Goal: Check status: Check status

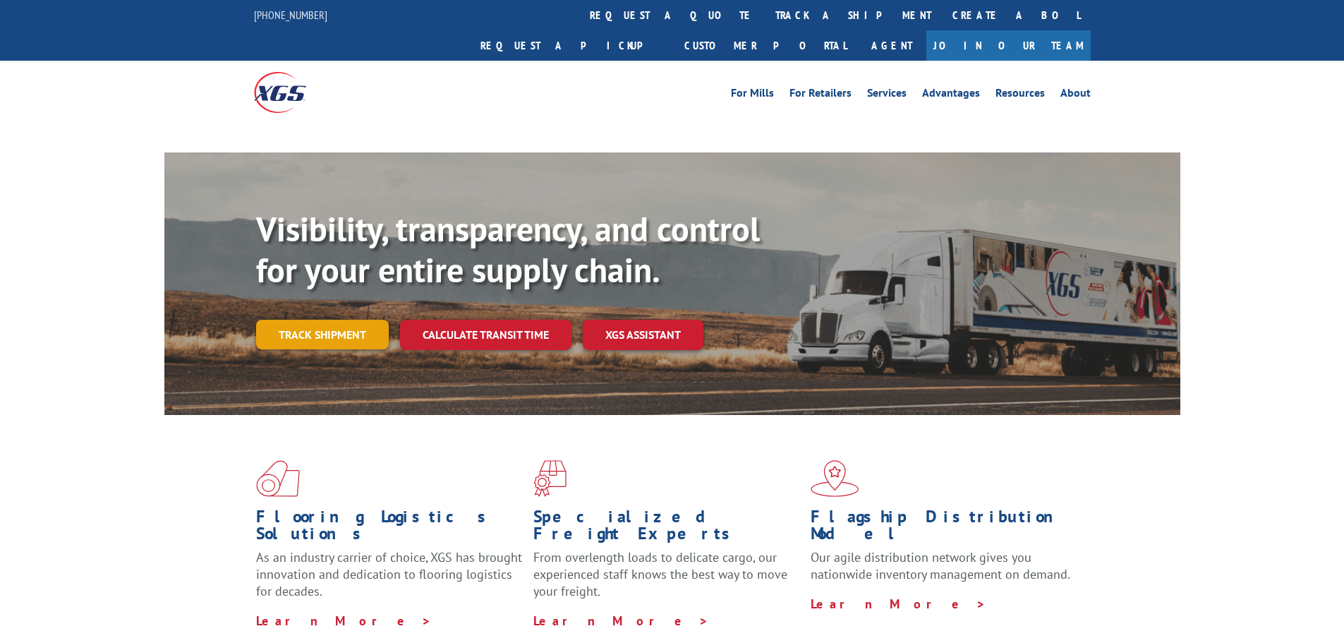
click at [331, 320] on link "Track shipment" at bounding box center [322, 335] width 133 height 30
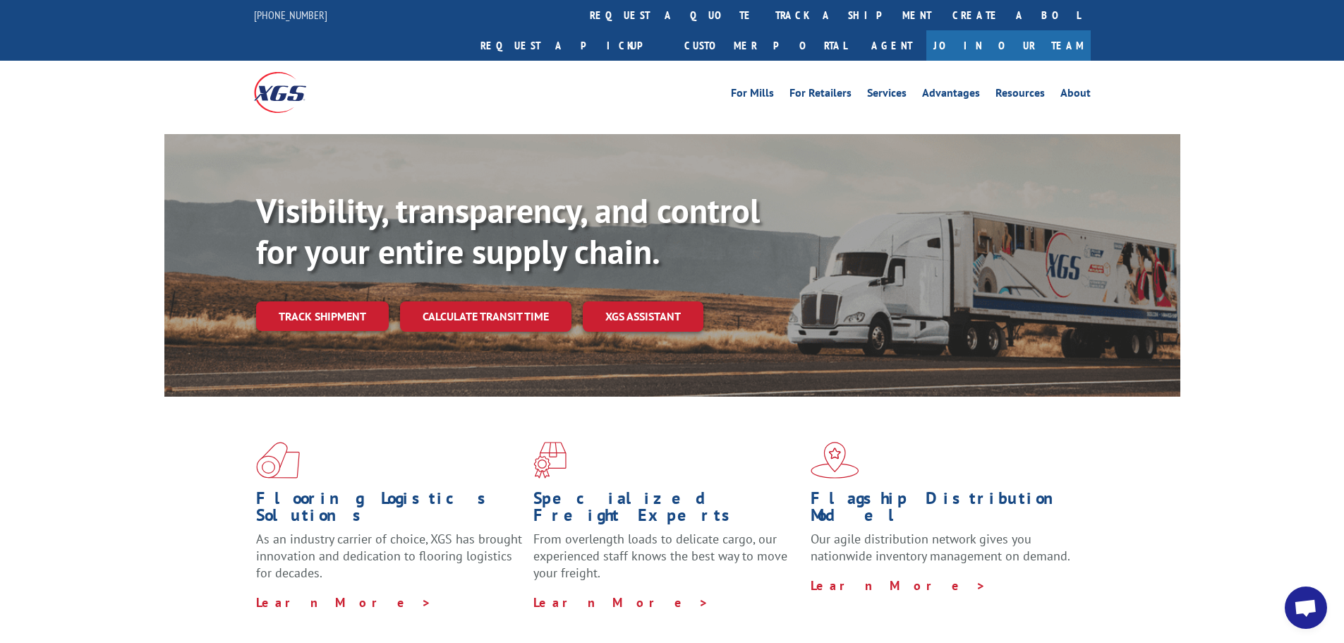
scroll to position [22742, 0]
click at [346, 301] on link "Track shipment" at bounding box center [322, 316] width 133 height 30
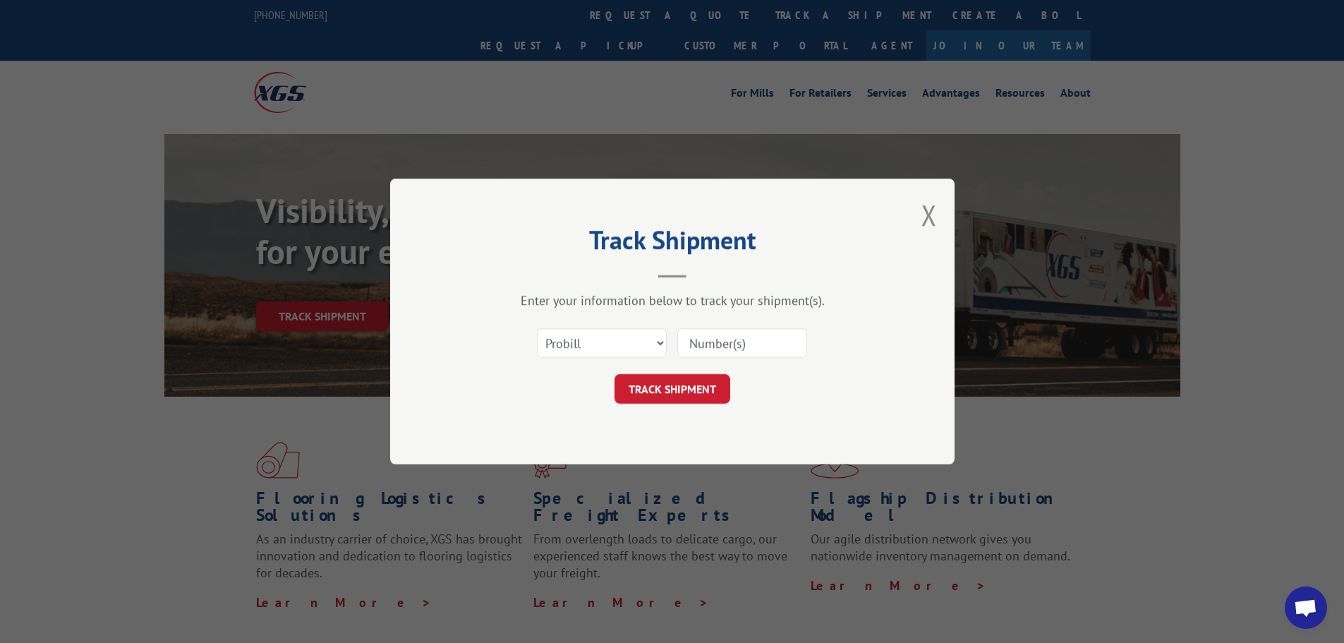
click at [766, 346] on input at bounding box center [742, 343] width 130 height 30
paste input "17501727"
type input "17501727"
click at [699, 394] on button "TRACK SHIPMENT" at bounding box center [672, 389] width 116 height 30
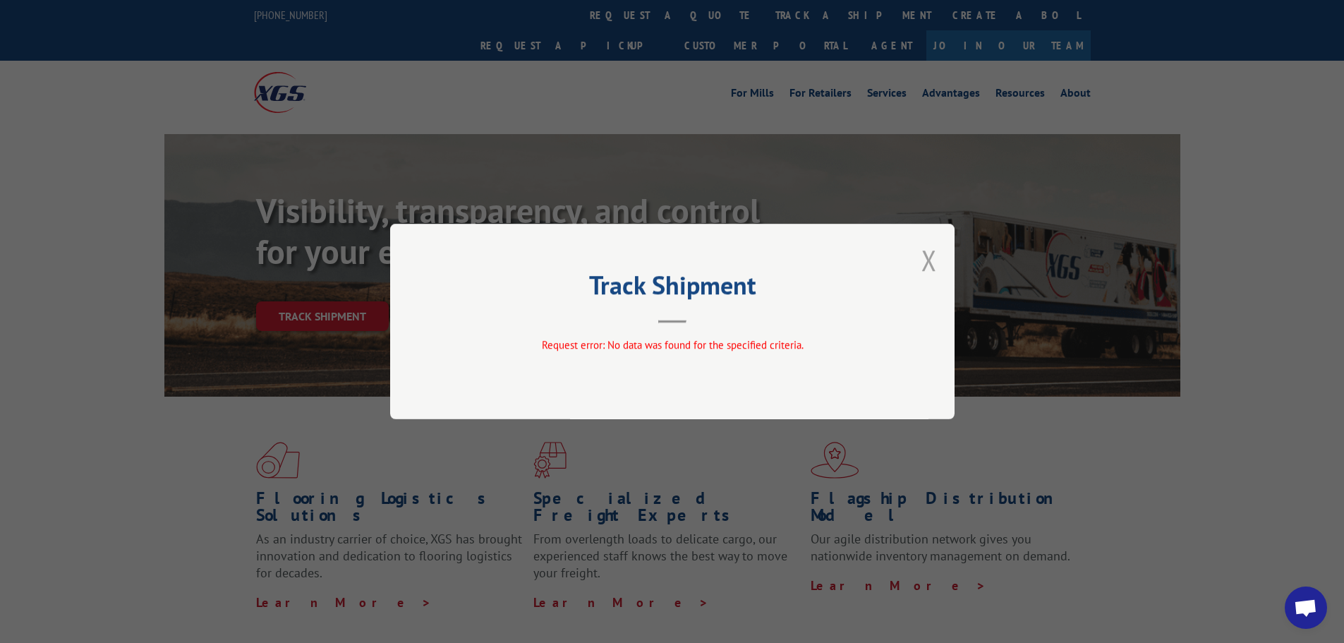
click at [931, 262] on button "Close modal" at bounding box center [929, 259] width 16 height 37
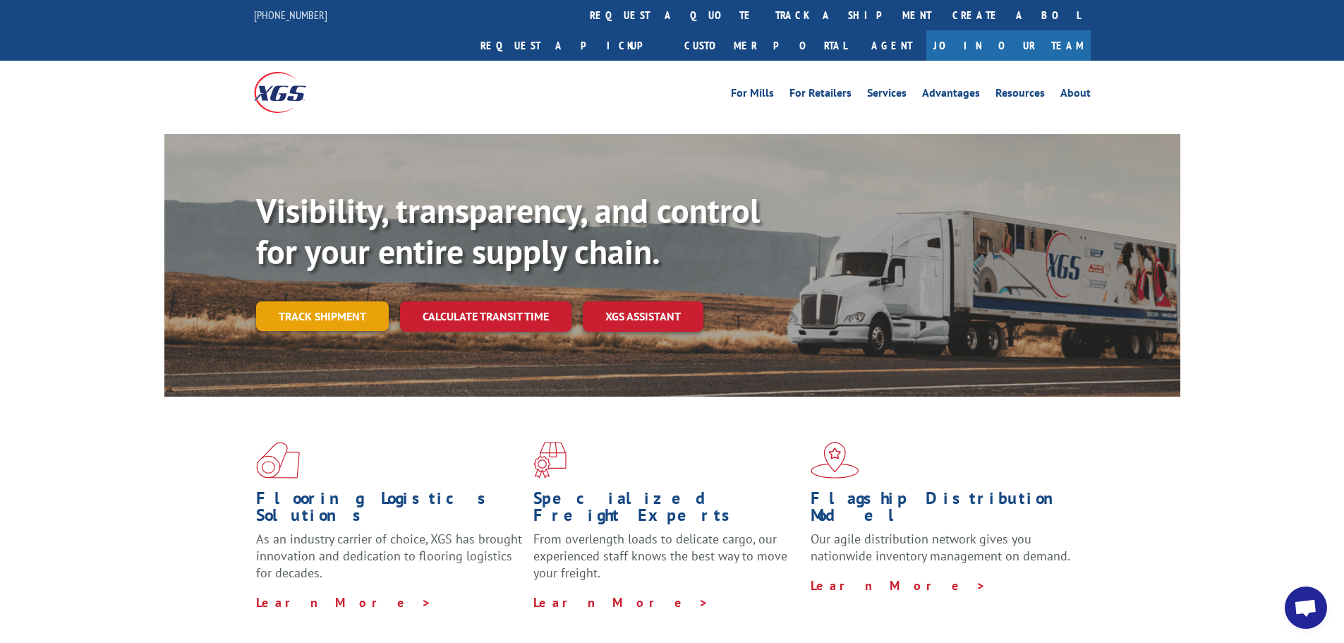
click at [331, 301] on link "Track shipment" at bounding box center [322, 316] width 133 height 30
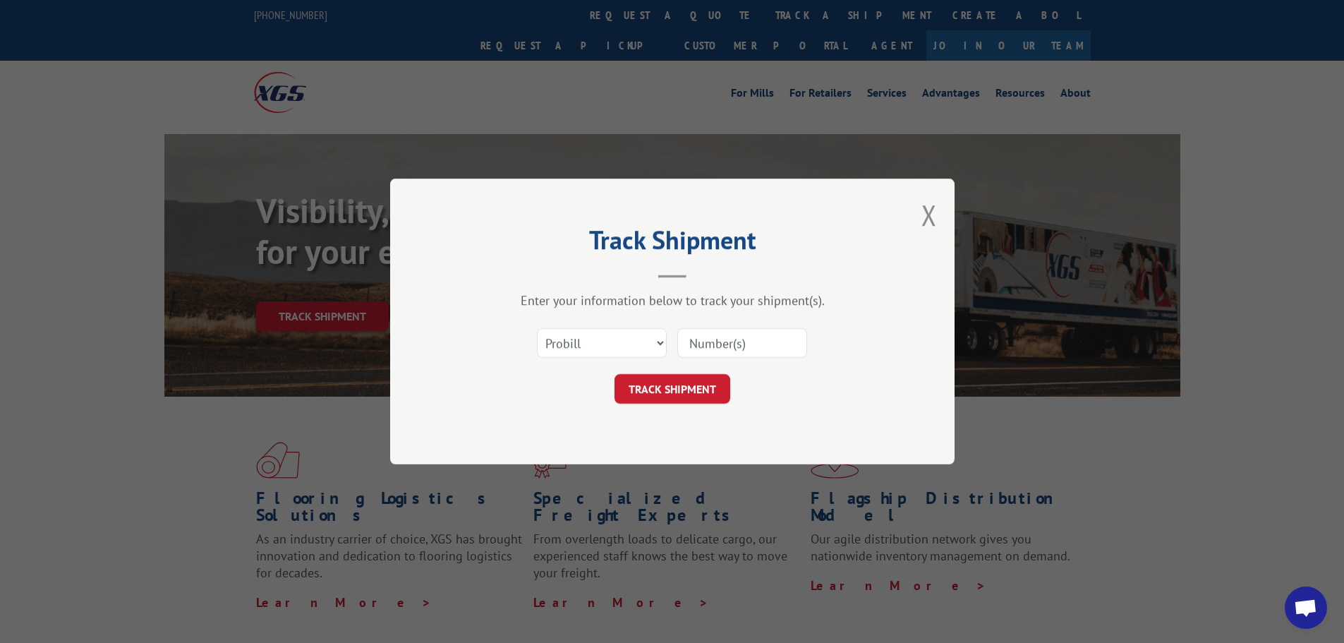
click at [713, 344] on input at bounding box center [742, 343] width 130 height 30
paste input "17687899"
type input "17687899"
click at [689, 393] on button "TRACK SHIPMENT" at bounding box center [672, 389] width 116 height 30
